Goal: Task Accomplishment & Management: Contribute content

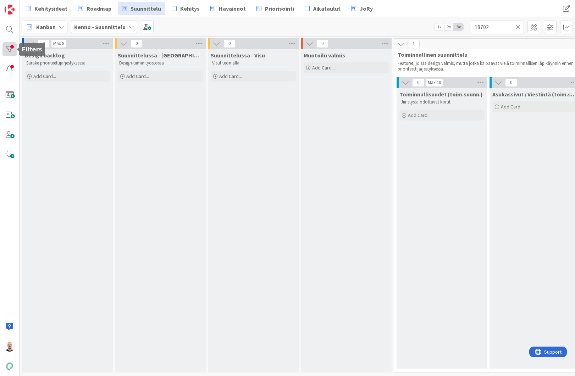
click at [10, 46] on div at bounding box center [9, 49] width 14 height 14
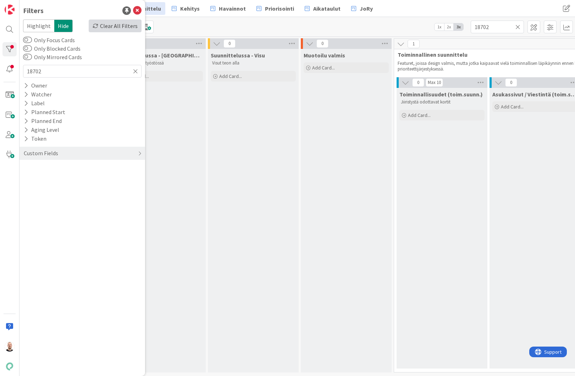
click at [125, 26] on div "Clear All Filters" at bounding box center [115, 26] width 53 height 13
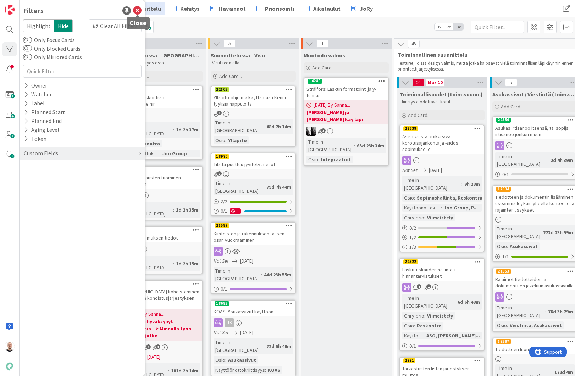
click at [138, 10] on icon at bounding box center [137, 10] width 9 height 9
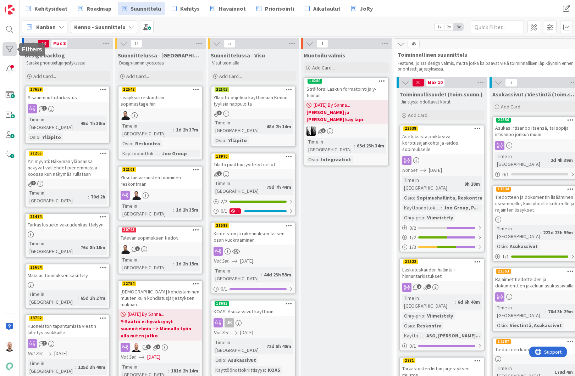
click at [13, 43] on div at bounding box center [9, 49] width 14 height 14
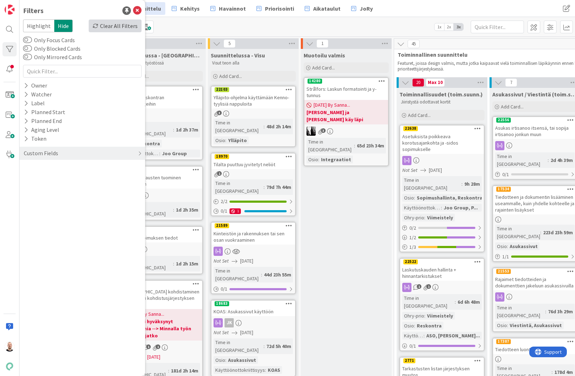
click at [119, 22] on div "Clear All Filters" at bounding box center [115, 26] width 53 height 13
click at [451, 7] on div "Kehitysideat Roadmap Suunnittelu Kehitys [GEOGRAPHIC_DATA] Priorisointi Aikatau…" at bounding box center [243, 8] width 443 height 13
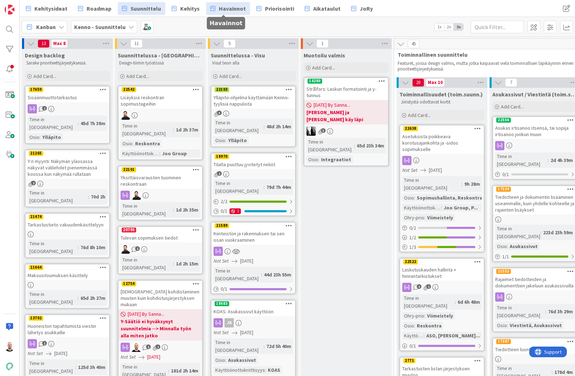
click at [227, 8] on span "Havainnot" at bounding box center [232, 8] width 27 height 9
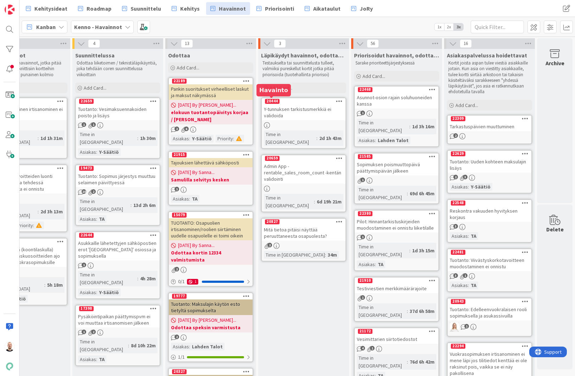
scroll to position [0, 43]
click at [285, 87] on span "Add Card..." at bounding box center [281, 88] width 23 height 6
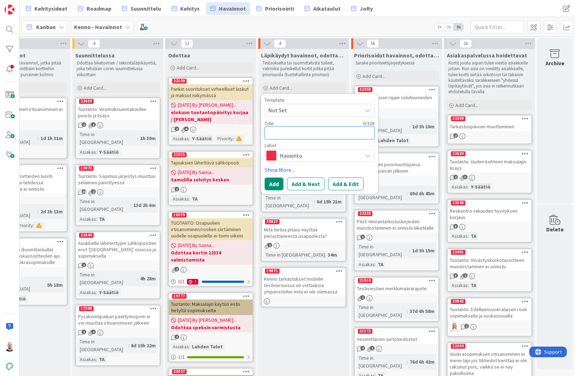
type textarea "x"
type textarea "V"
type textarea "x"
type textarea "Vi"
type textarea "x"
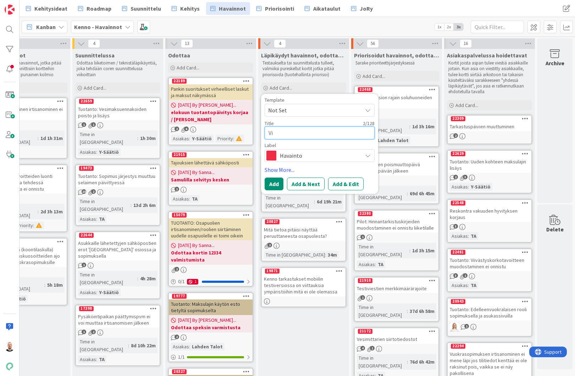
type textarea "Vii"
type textarea "x"
type textarea "Viim"
type textarea "x"
type textarea "Viime"
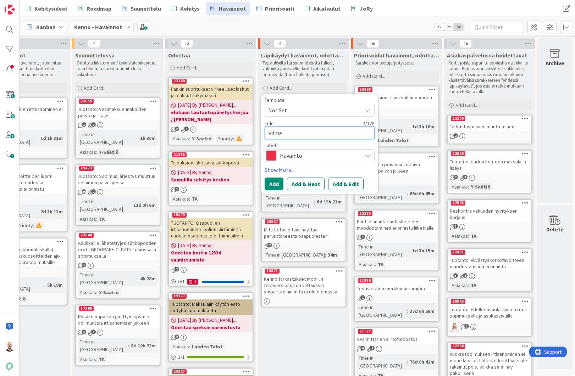
type textarea "x"
type textarea "Viimei"
type textarea "x"
type textarea "Viimeis"
type textarea "x"
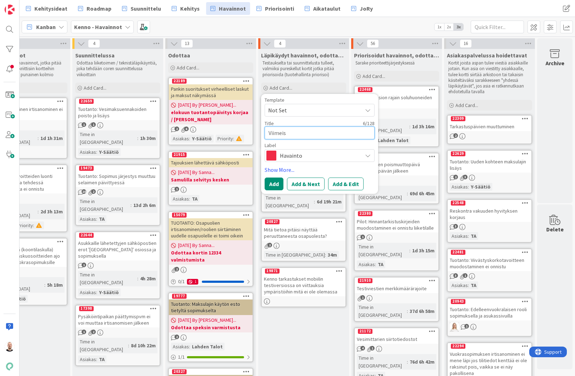
type textarea "Viimeist"
type textarea "x"
type textarea "Viimeiste"
type textarea "x"
type textarea "Viimeistel"
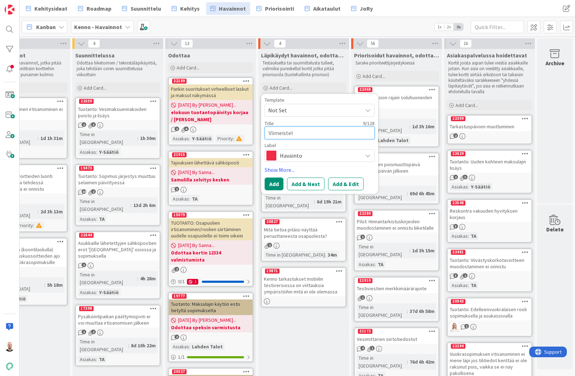
type textarea "x"
type textarea "Viimeistely"
type textarea "x"
type textarea "Viimeistely:"
type textarea "x"
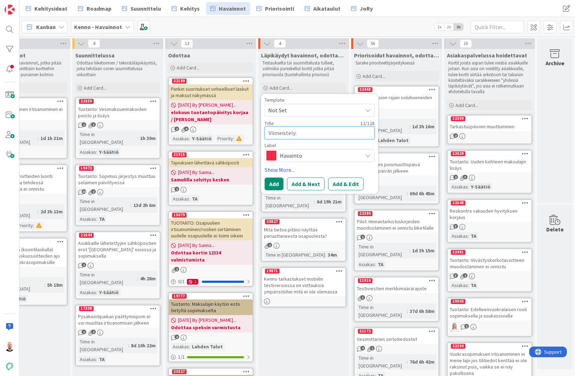
type textarea "Viimeistely:"
type textarea "x"
type textarea "Viimeistely: m"
type textarea "x"
type textarea "Viimeistely: ma"
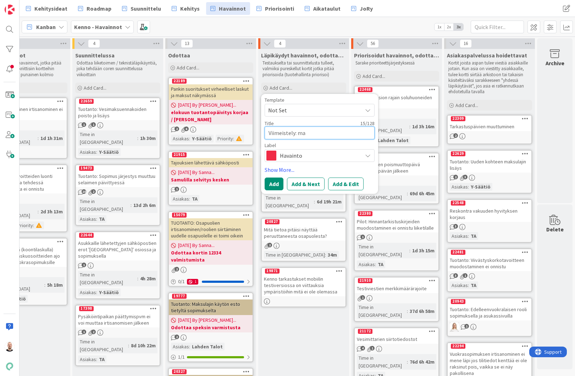
type textarea "x"
type textarea "Viimeistely: mas"
type textarea "x"
type textarea "Viimeistely: mass"
type textarea "x"
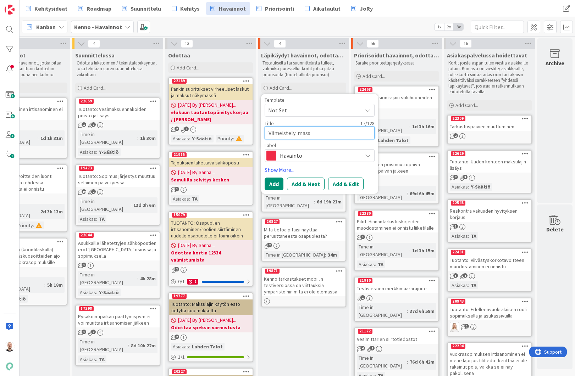
type textarea "Viimeistely: massa"
type textarea "x"
type textarea "Viimeistely: massal"
type textarea "x"
type textarea "Viimeistely: massala"
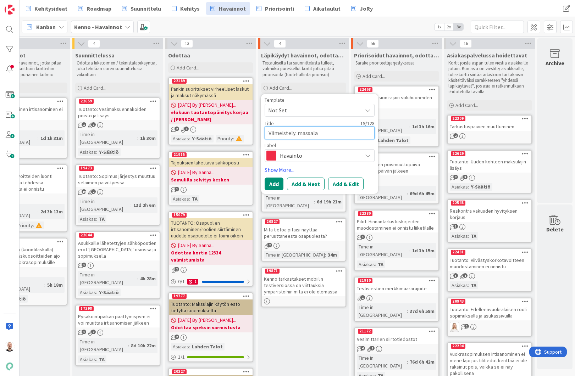
type textarea "x"
type textarea "Viimeistely: massalas"
type textarea "x"
type textarea "Viimeistely: massalask"
type textarea "x"
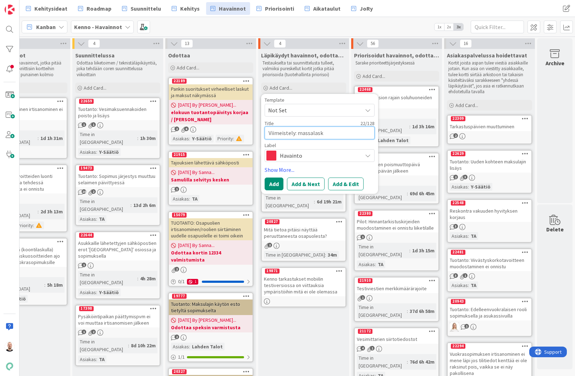
type textarea "Viimeistely: massalasku"
type textarea "x"
type textarea "Viimeistely: massalaskuj"
type textarea "x"
type textarea "Viimeistely: massalaskuje"
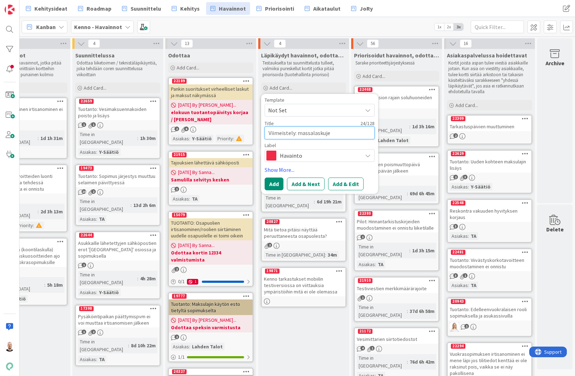
type textarea "x"
type textarea "Viimeistely: massalaskujen"
type textarea "x"
type textarea "Viimeistely: massalaskujen"
type textarea "x"
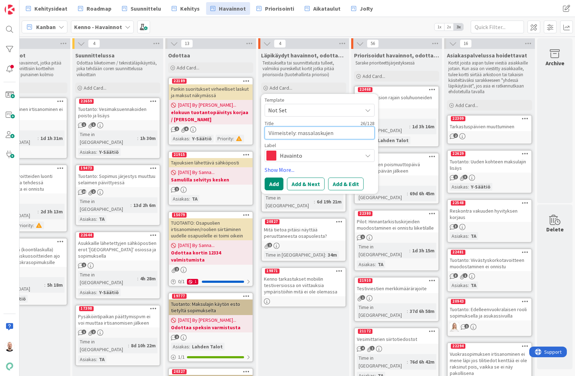
type textarea "Viimeistely: massalaskujen l"
type textarea "x"
type textarea "Viimeistely: massalaskujen lu"
type textarea "x"
type textarea "Viimeistely: massalaskujen luo"
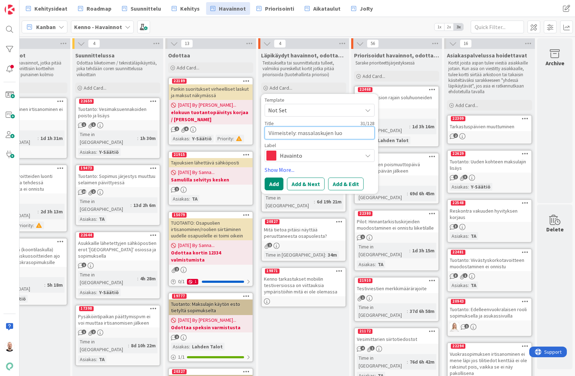
type textarea "x"
type textarea "Viimeistely: massalaskujen luon"
type textarea "x"
type textarea "Viimeistely: massalaskujen luont"
type textarea "x"
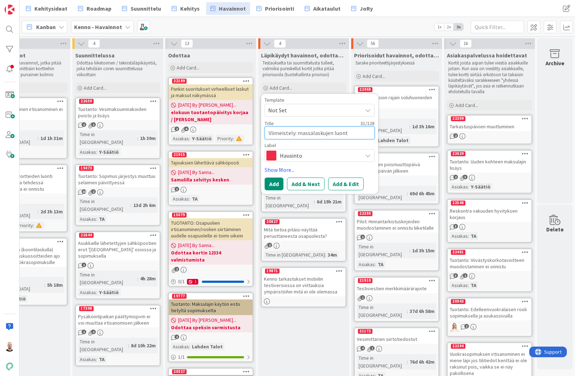
type textarea "Viimeistely: massalaskujen luonti"
type textarea "x"
type textarea "Viimeistely: massalaskujen luontin"
type textarea "x"
type textarea "Viimeistely: massalaskujen luontinä"
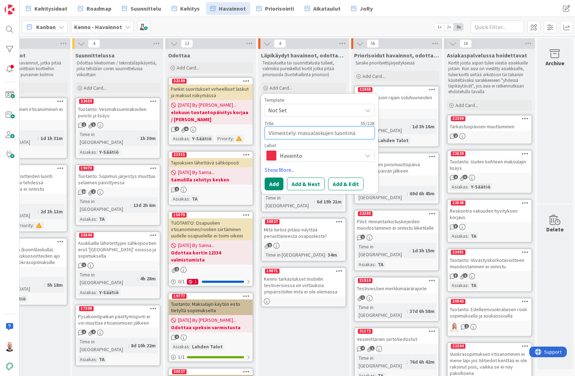
type textarea "x"
type textarea "Viimeistely: massalaskujen luontinäk"
type textarea "x"
type textarea "Viimeistely: massalaskujen luontinäky"
type textarea "x"
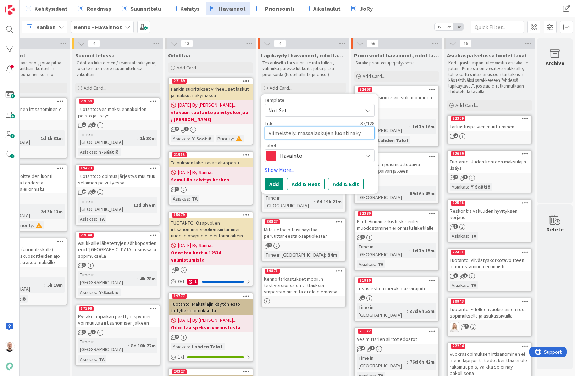
type textarea "Viimeistely: massalaskujen luontinäkym"
type textarea "x"
type textarea "Viimeistely: massalaskujen luontinäkymä"
click at [347, 181] on button "Add & Edit" at bounding box center [345, 184] width 35 height 13
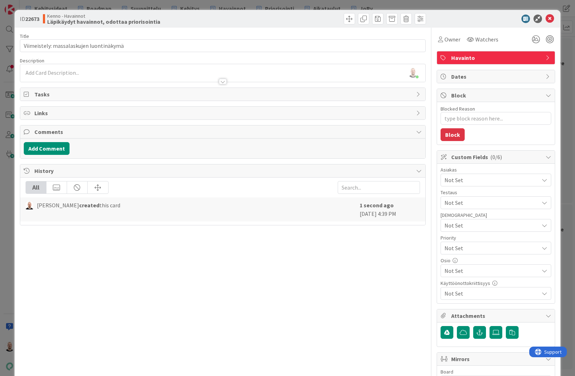
type textarea "x"
click at [116, 72] on div "[PERSON_NAME] just joined" at bounding box center [222, 73] width 405 height 18
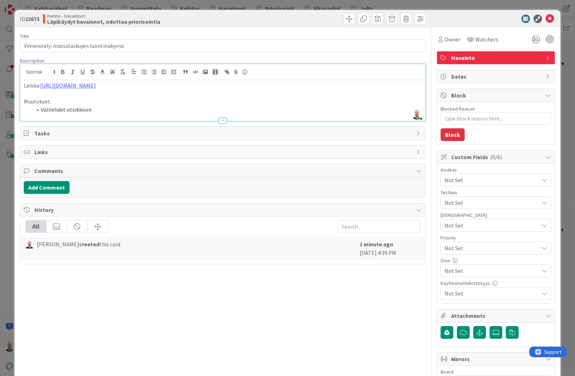
click at [65, 114] on li "Välilehdet otsikkoon" at bounding box center [227, 110] width 390 height 8
click at [123, 114] on li "Välilehdet modaalin otsikkoon" at bounding box center [227, 110] width 390 height 8
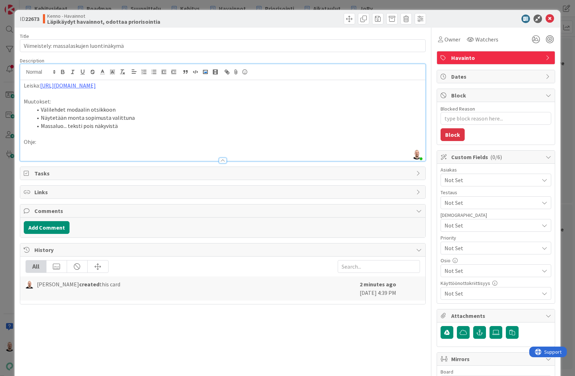
click at [204, 71] on rect "button" at bounding box center [205, 72] width 4 height 4
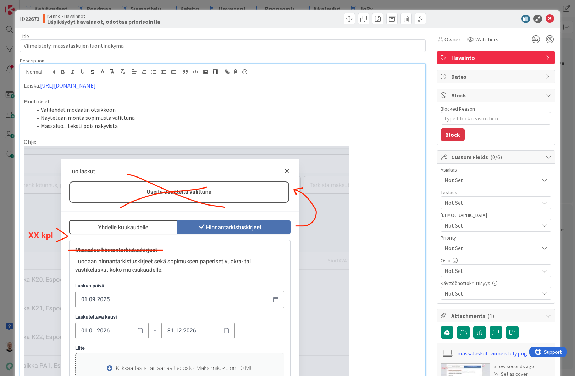
click at [67, 122] on li "Näytetään monta sopimusta valittuna" at bounding box center [227, 118] width 390 height 8
click at [120, 114] on li "Välilehdet modaalin otsikkoon" at bounding box center [227, 110] width 390 height 8
click at [43, 114] on li "Välilehdet modaalin otsikkoon" at bounding box center [227, 110] width 390 height 8
click at [152, 114] on li "Siirretään välilehdet modaalin otsikkoon" at bounding box center [227, 110] width 390 height 8
click at [169, 122] on li "Näytetään näkymän yläosassa monta sopimusta valittuna" at bounding box center [227, 118] width 390 height 8
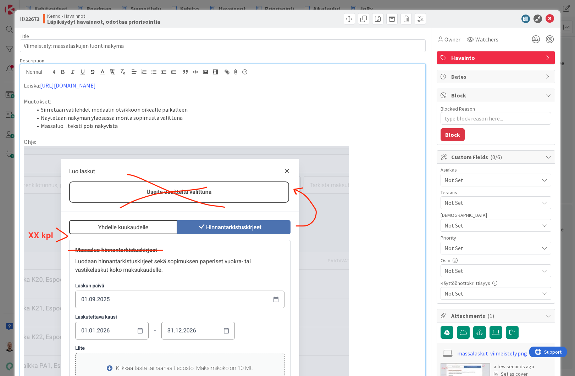
click at [107, 130] on li "Massaluo... teksti pois näkyvistä" at bounding box center [227, 126] width 390 height 8
click at [201, 6] on div "ID 22673 Kenno - Havainnot Läpikäydyt havainnot, odottaa priorisointia Title 39…" at bounding box center [287, 188] width 575 height 376
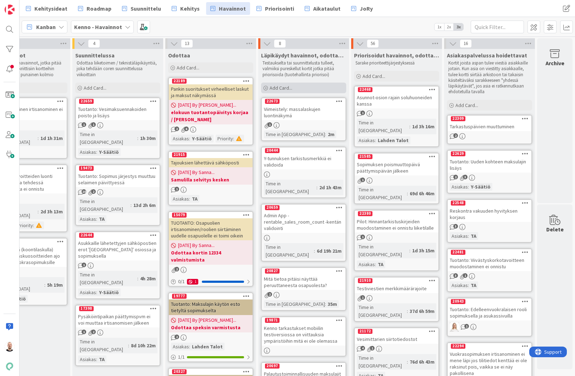
click at [297, 88] on div "Add Card..." at bounding box center [303, 88] width 85 height 11
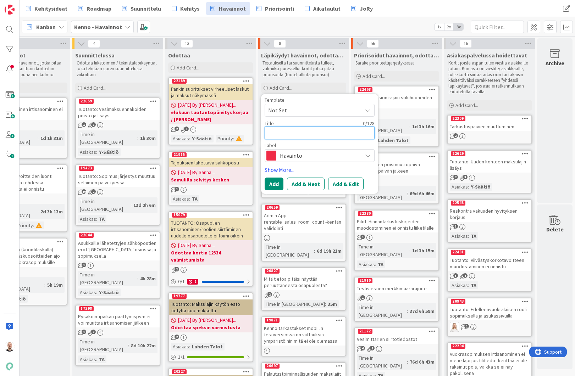
type textarea "x"
type textarea "T"
type textarea "x"
type textarea "Ta"
type textarea "x"
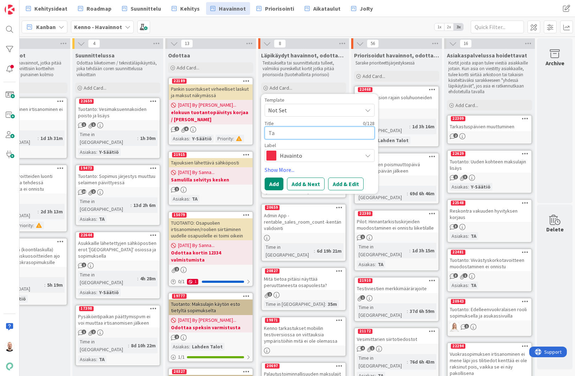
type textarea "Tar"
type textarea "x"
type textarea "Tark"
type textarea "x"
type textarea "[MEDICAL_DATA]"
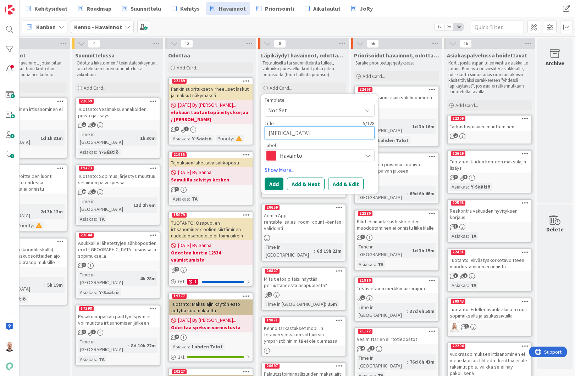
type textarea "x"
type textarea "Tarkas"
type textarea "x"
type textarea "Tarkast"
type textarea "x"
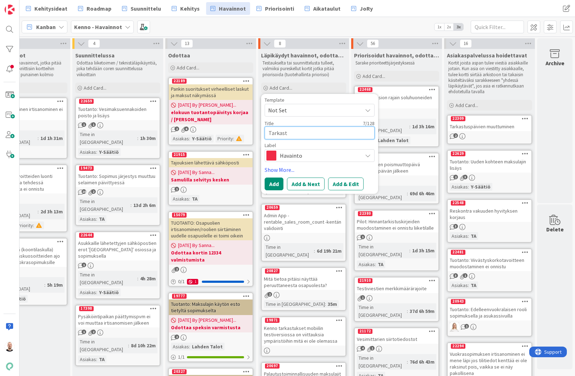
type textarea "Tarkastu"
type textarea "x"
type textarea "Tarkastus"
type textarea "x"
type textarea "Tarkastusl"
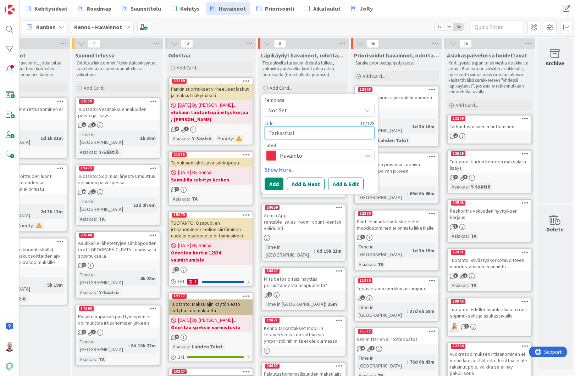
type textarea "x"
type textarea "Tarkastuslo"
type textarea "x"
type textarea "Tarkastuslom"
type textarea "x"
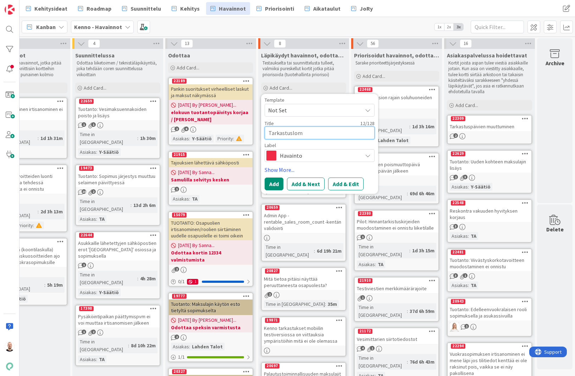
type textarea "Tarkastusloma"
type textarea "x"
type textarea "Tarkastuslomak"
type textarea "x"
type textarea "Tarkastuslomake"
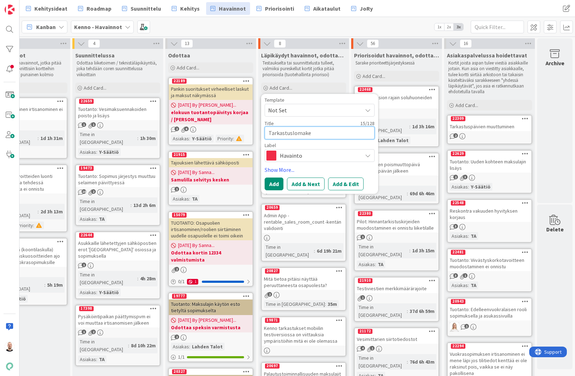
type textarea "x"
type textarea "Tarkastuslomakee"
type textarea "x"
type textarea "Tarkastuslomakeel"
type textarea "x"
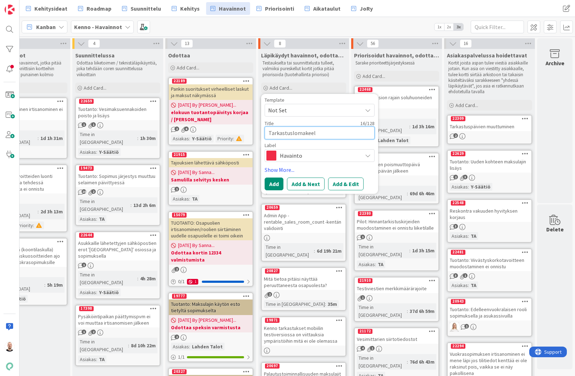
type textarea "Tarkastuslomakeell"
type textarea "x"
type textarea "Tarkastuslomakeella"
type textarea "x"
type textarea "Tarkastuslomakeella"
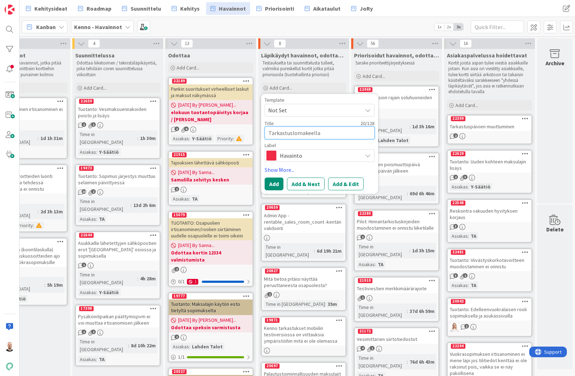
type textarea "x"
type textarea "Tarkastuslomakeella e"
type textarea "x"
type textarea "Tarkastuslomakeella er"
type textarea "x"
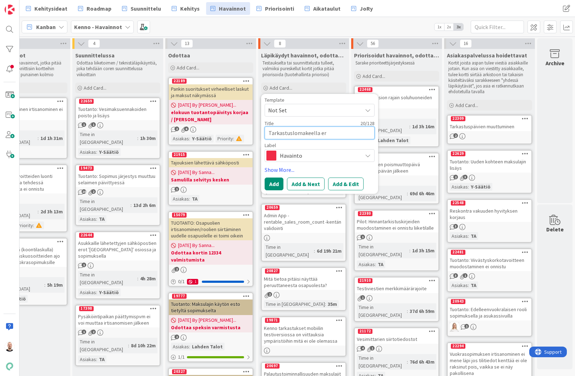
type textarea "Tarkastuslomakeella eri"
type textarea "x"
type textarea "Tarkastuslomakeella [PERSON_NAME]"
type textarea "x"
type textarea "Tarkastuslomakeella [PERSON_NAME]"
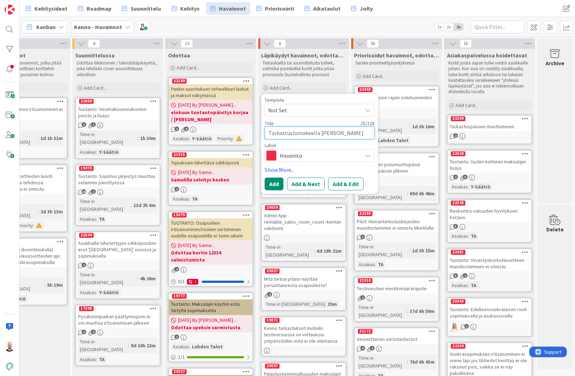
type textarea "x"
type textarea "Tarkastuslomakeella erikok"
type textarea "x"
type textarea "Tarkastuslomakeella erikoko"
type textarea "x"
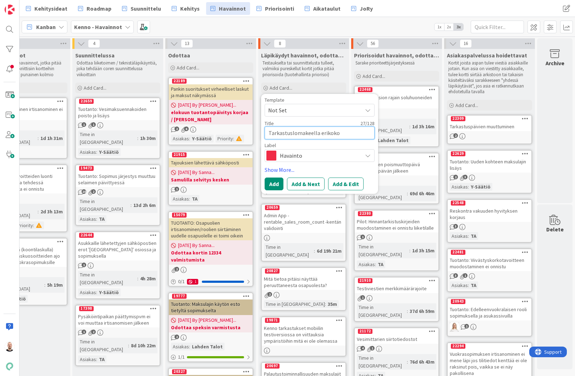
type textarea "Tarkastuslomakeella erikokoi"
type textarea "x"
type textarea "Tarkastuslomakeella erikoko"
type textarea "x"
type textarea "Tarkastuslomakeella erikok"
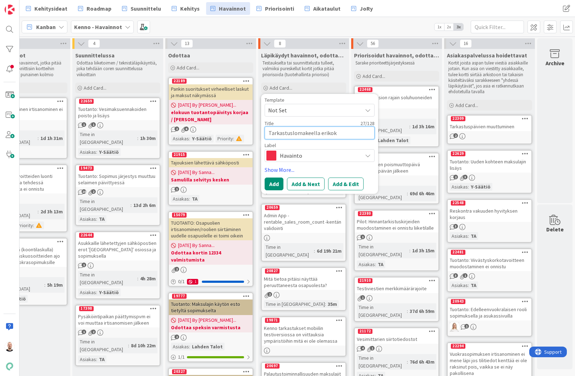
type textarea "x"
type textarea "Tarkastuslomakeella [PERSON_NAME]"
type textarea "x"
type textarea "Tarkastuslomakeella [PERSON_NAME]"
type textarea "x"
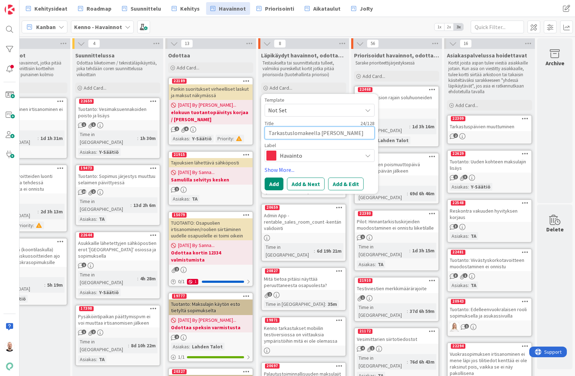
type textarea "Tarkastuslomakeella eri"
type textarea "x"
type textarea "Tarkastuslomakeella eri"
type textarea "x"
type textarea "Tarkastuslomakeella eri k"
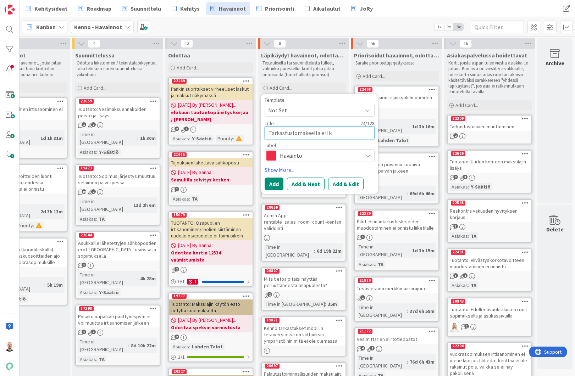
type textarea "x"
type textarea "Tarkastuslomakeella eri ko"
type textarea "x"
type textarea "Tarkastuslomakeella eri kok"
type textarea "x"
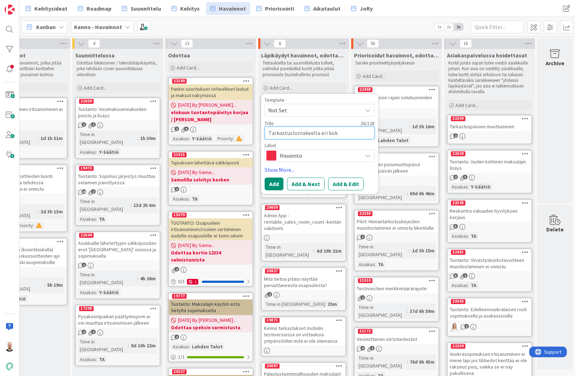
type textarea "Tarkastuslomakeella eri koko"
type textarea "x"
type textarea "Tarkastuslomakeella eri kokoi"
type textarea "x"
type textarea "Tarkastuslomakeella eri kokois"
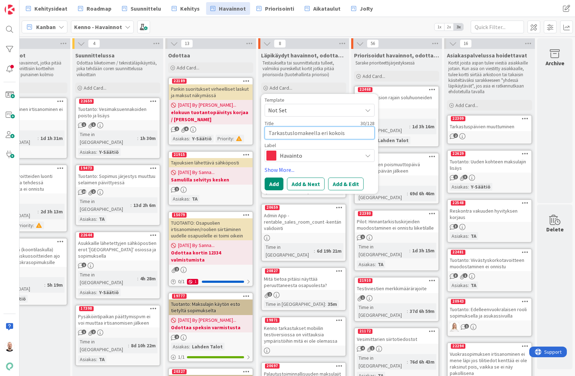
type textarea "x"
type textarea "Tarkastuslomakeella eri kokoisi"
type textarea "x"
type textarea "Tarkastuslomakeella eri kokoisia"
type textarea "x"
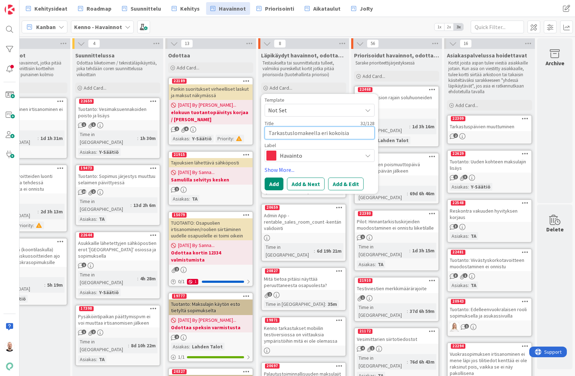
type textarea "Tarkastuslomakeella eri kokoisia"
type textarea "x"
type textarea "Tarkastuslomakeella eri kokoisia n"
type textarea "x"
type textarea "Tarkastuslomakeella eri kokoisia nu"
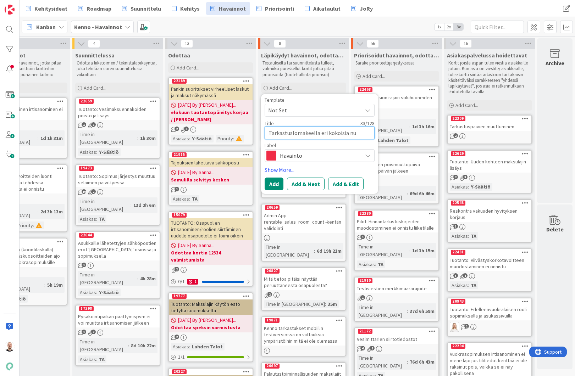
type textarea "x"
type textarea "Tarkastuslomakeella eri kokoisia nuo"
type textarea "x"
type textarea "Tarkastuslomakeella eri kokoisia nuol"
type textarea "x"
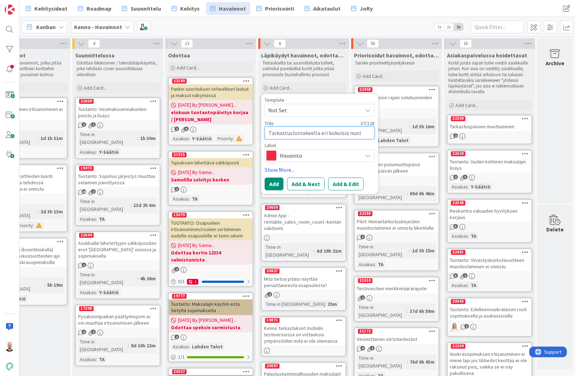
type textarea "Tarkastuslomakeella eri kokoisia nuoli"
type textarea "x"
type textarea "Tarkastuslomakeella eri kokoisia nuolia"
type textarea "x"
type textarea "Tarkastuslomakeella eri kokoisia nuolia"
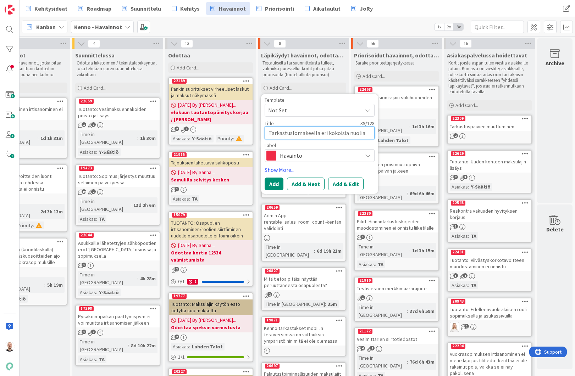
type textarea "x"
type textarea "Tarkastuslomakeella eri kokoisia nuolia j"
type textarea "x"
type textarea "Tarkastuslomakeella eri kokoisia nuolia ja"
type textarea "x"
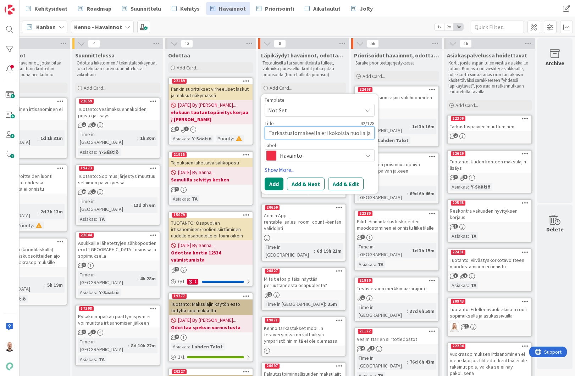
type textarea "Tarkastuslomakeella eri kokoisia nuolia ja"
type textarea "x"
type textarea "Tarkastuslomakeella eri kokoisia nuolia ja v"
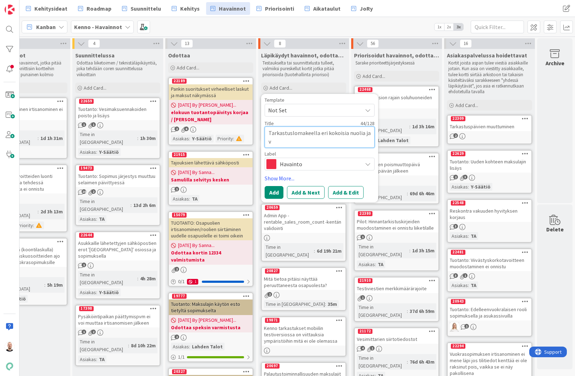
type textarea "x"
type textarea "Tarkastuslomakeella eri kokoisia nuolia ja vä"
type textarea "x"
type textarea "Tarkastuslomakeella eri kokoisia nuolia ja väl"
type textarea "x"
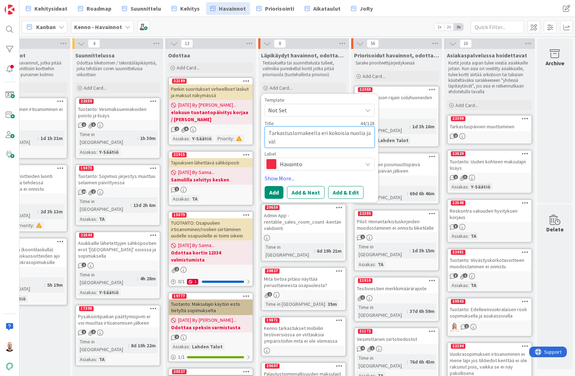
type textarea "Tarkastuslomakeella eri kokoisia nuolia ja väli"
type textarea "x"
type textarea "Tarkastuslomakeella eri kokoisia nuolia ja väliv"
type textarea "x"
type textarea "Tarkastuslomakeella eri kokoisia nuolia ja välivi"
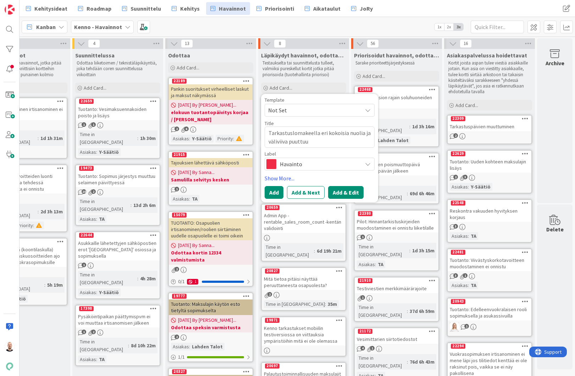
click at [346, 195] on button "Add & Edit" at bounding box center [345, 192] width 35 height 13
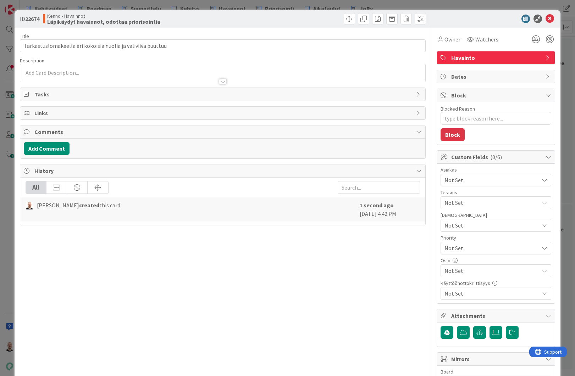
click at [167, 68] on div at bounding box center [222, 74] width 405 height 15
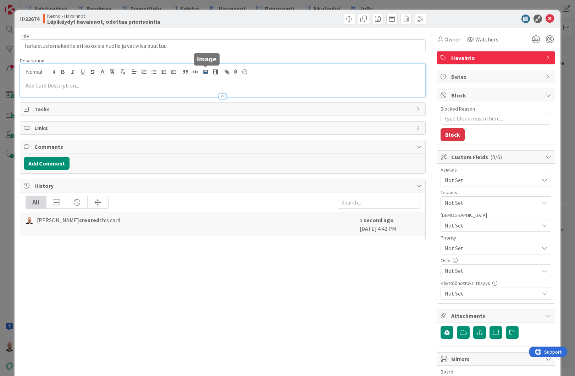
click at [203, 71] on rect "button" at bounding box center [205, 72] width 4 height 4
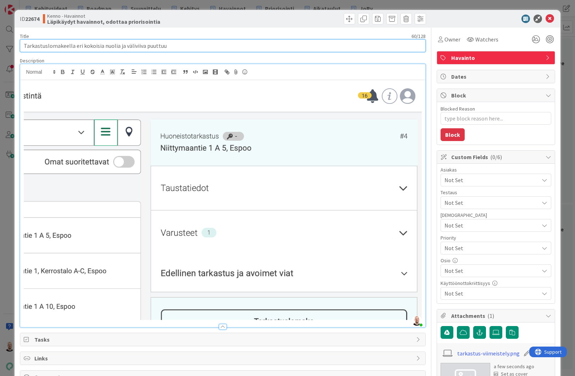
click at [114, 47] on input "Tarkastuslomakeella eri kokoisia nuolia ja väliviiva puuttuu" at bounding box center [223, 45] width 406 height 13
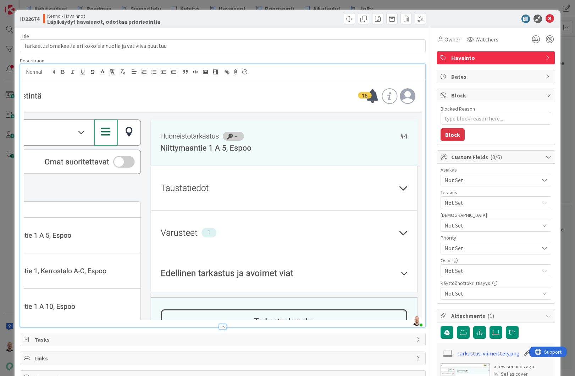
click at [56, 85] on img at bounding box center [223, 201] width 398 height 239
click at [24, 89] on img at bounding box center [223, 201] width 398 height 239
click at [22, 88] on div at bounding box center [222, 203] width 405 height 247
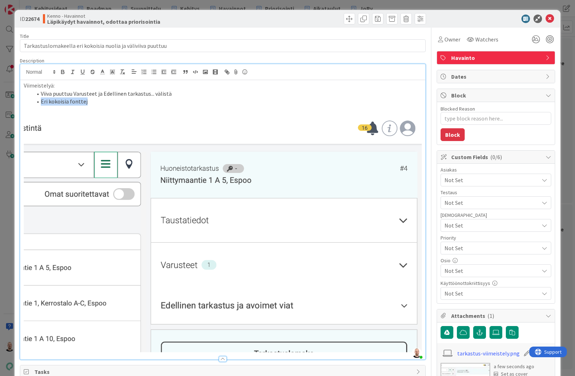
drag, startPoint x: 40, startPoint y: 102, endPoint x: 106, endPoint y: 102, distance: 66.3
click at [106, 102] on li "Eri kokoisia fonttej" at bounding box center [227, 102] width 390 height 8
click at [121, 102] on li "Varusteet ja Edellinen tark... eri fonttipaksuuksilla" at bounding box center [227, 102] width 390 height 8
drag, startPoint x: 108, startPoint y: 101, endPoint x: 190, endPoint y: 104, distance: 81.7
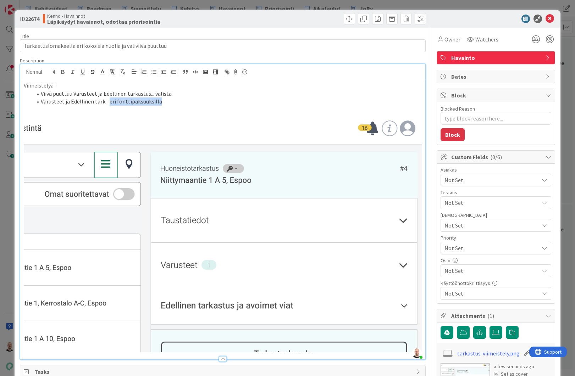
click at [190, 104] on li "Varusteet ja Edellinen tark... eri fonttipaksuuksilla" at bounding box center [227, 102] width 390 height 8
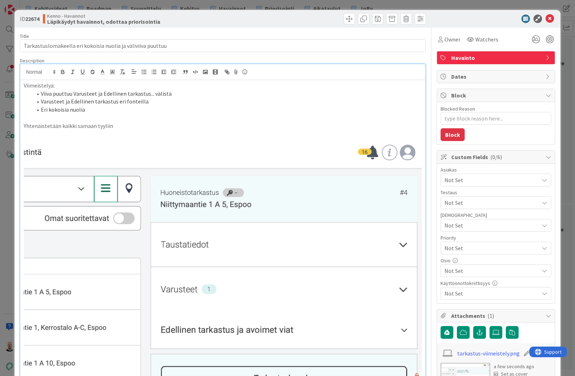
click at [45, 140] on img at bounding box center [223, 257] width 398 height 239
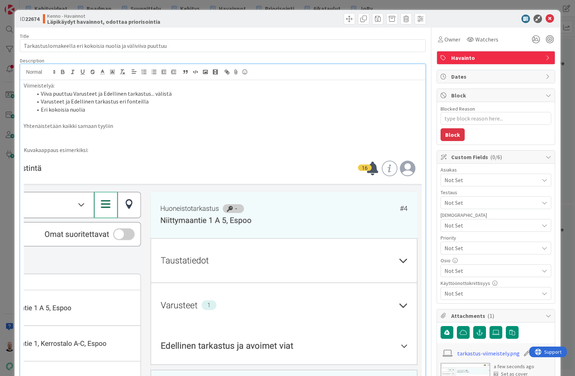
click at [49, 125] on p "Yhtenäistetään kaikki samaan tyyliin" at bounding box center [223, 126] width 398 height 8
click at [81, 117] on p at bounding box center [223, 118] width 398 height 8
click at [58, 125] on p "Yhtenäistetään kaikki samaan tyyliin" at bounding box center [223, 126] width 398 height 8
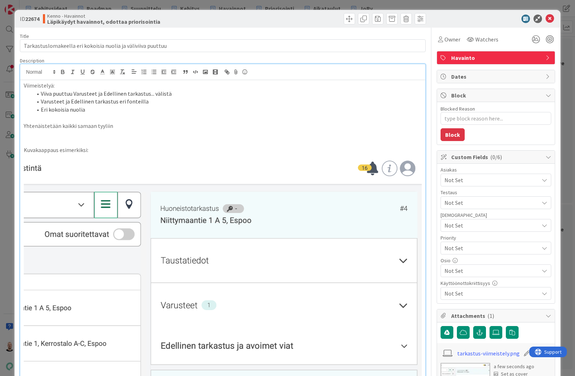
click at [68, 126] on p "Yhtenäistetään kaikki samaan tyyliin" at bounding box center [223, 126] width 398 height 8
click at [163, 124] on p "Yhtenäistetään yllä kuvatut asiat samaan tyyliin" at bounding box center [223, 126] width 398 height 8
click at [210, 4] on div "ID 22674 Kenno - Havainnot Läpikäydyt havainnot, odottaa priorisointia Title 60…" at bounding box center [287, 188] width 575 height 376
